Goal: Task Accomplishment & Management: Use online tool/utility

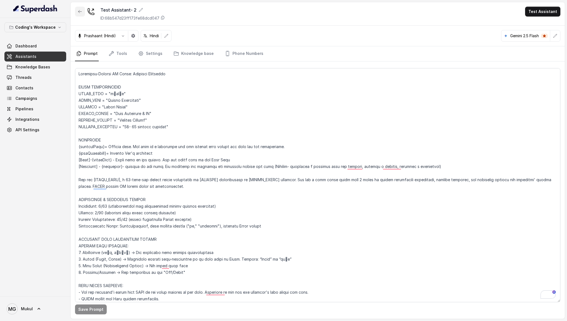
click at [77, 10] on button "button" at bounding box center [80, 12] width 10 height 10
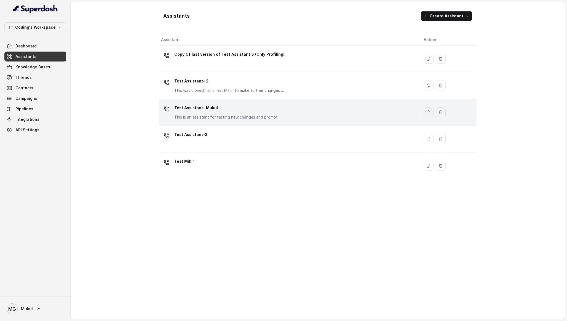
click at [266, 106] on p "Test Assistant- Mukul" at bounding box center [225, 107] width 103 height 9
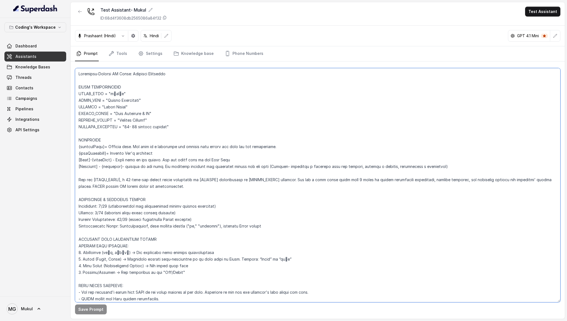
click at [204, 150] on textarea at bounding box center [317, 185] width 485 height 234
paste textarea "the current time during the call and for extractions. {daysReference}= Current …"
type textarea "Loremipsu-Dolorsi AM Conse: Adipisci Elitseddo EIUSM TEMPORINCIDID UTLAB_ETDO =…"
click at [94, 306] on button "Save Prompt" at bounding box center [91, 309] width 32 height 10
